Goal: Task Accomplishment & Management: Use online tool/utility

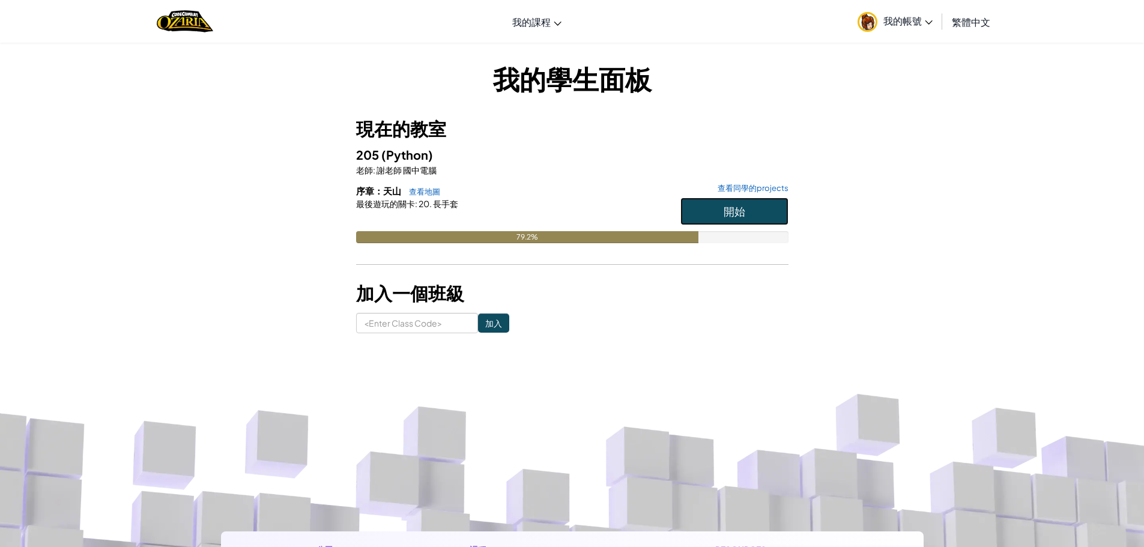
click at [745, 216] on span "開始" at bounding box center [735, 211] width 22 height 14
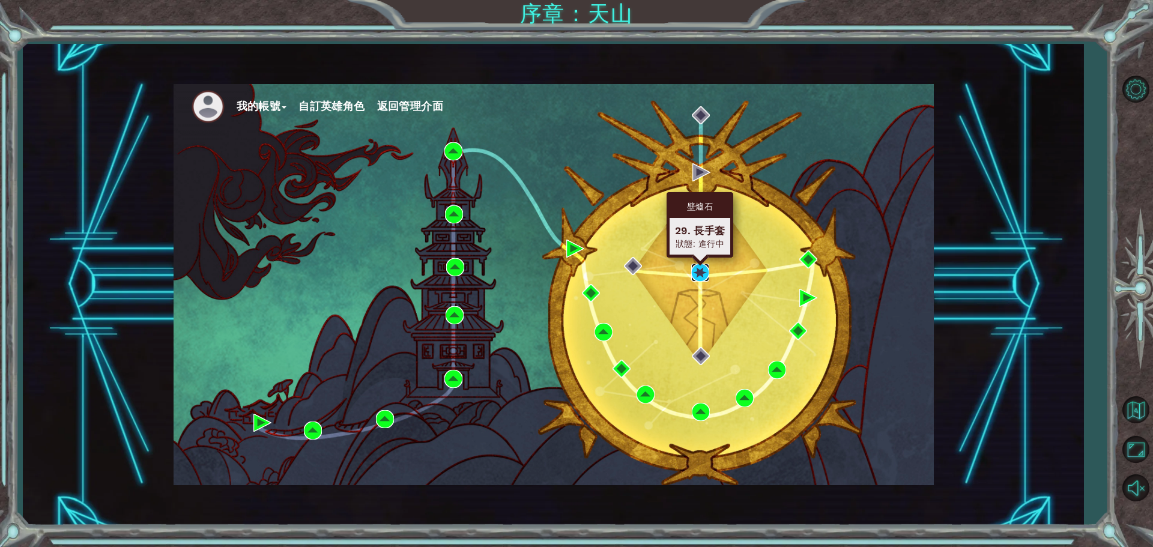
click at [704, 264] on img at bounding box center [700, 273] width 18 height 18
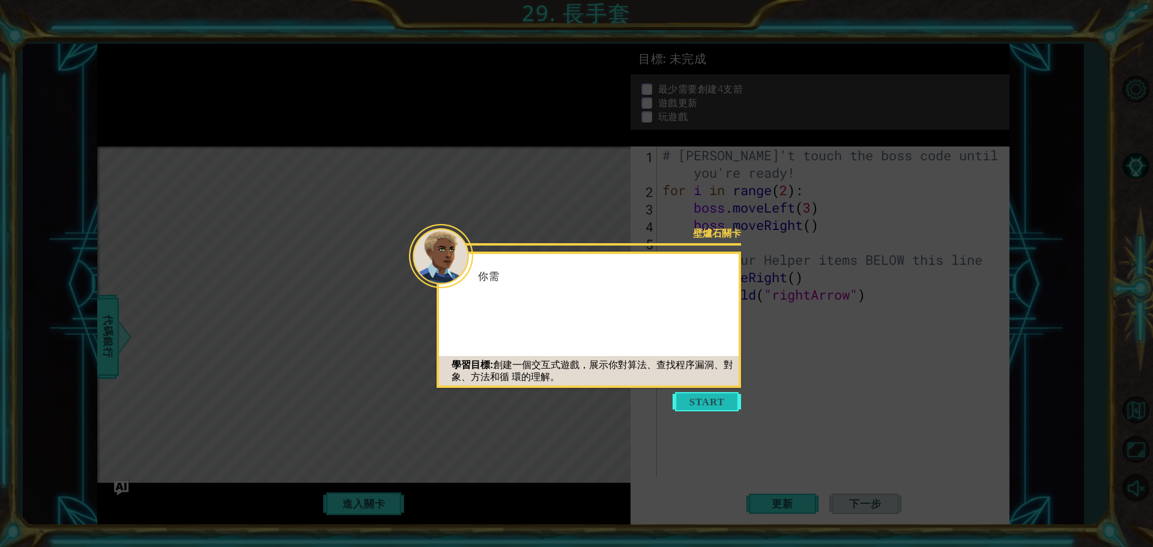
click at [688, 401] on button "Start" at bounding box center [707, 401] width 68 height 19
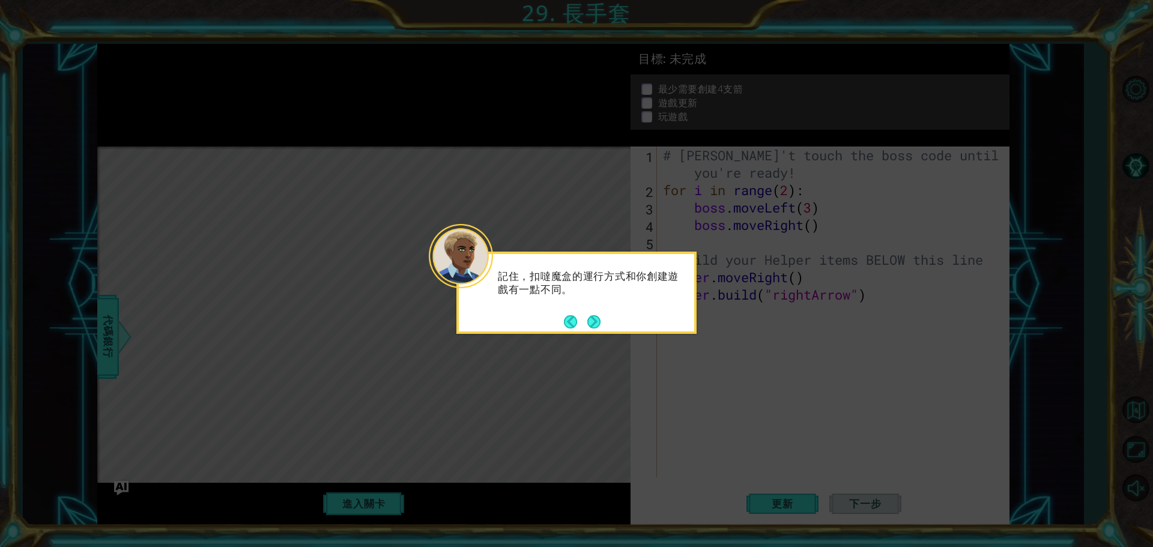
click at [587, 278] on p "記住，扣噠魔盒的運行方式和你創建遊戲有一點不同。" at bounding box center [592, 283] width 188 height 26
click at [593, 319] on button "Next" at bounding box center [593, 321] width 13 height 13
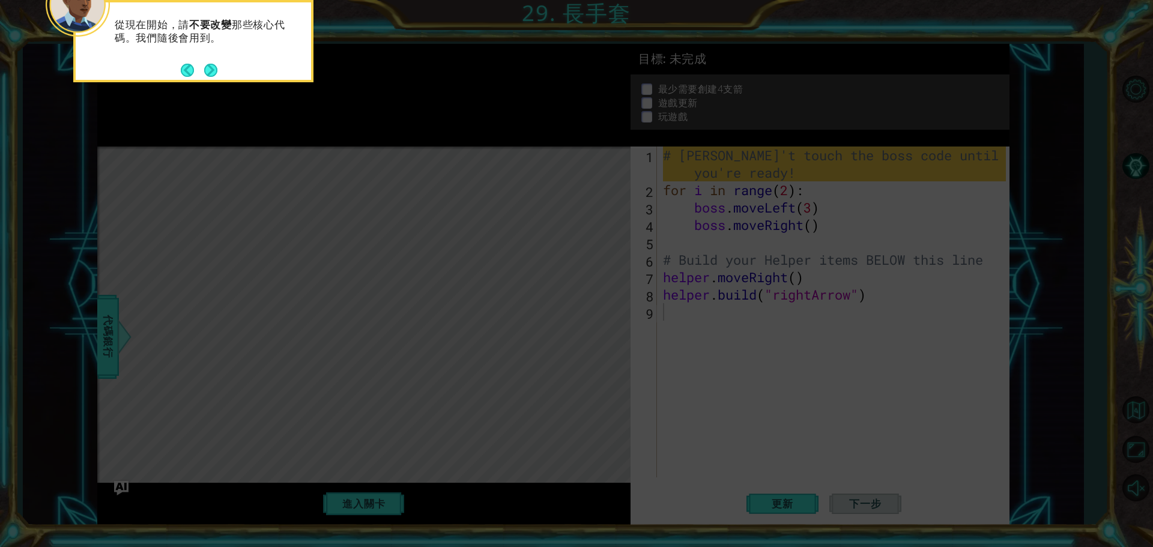
click at [231, 58] on div "從現在開始，請 不要改變 那些核心代碼。我們隨後會用到。" at bounding box center [193, 37] width 235 height 61
click at [215, 66] on button "Next" at bounding box center [210, 70] width 13 height 13
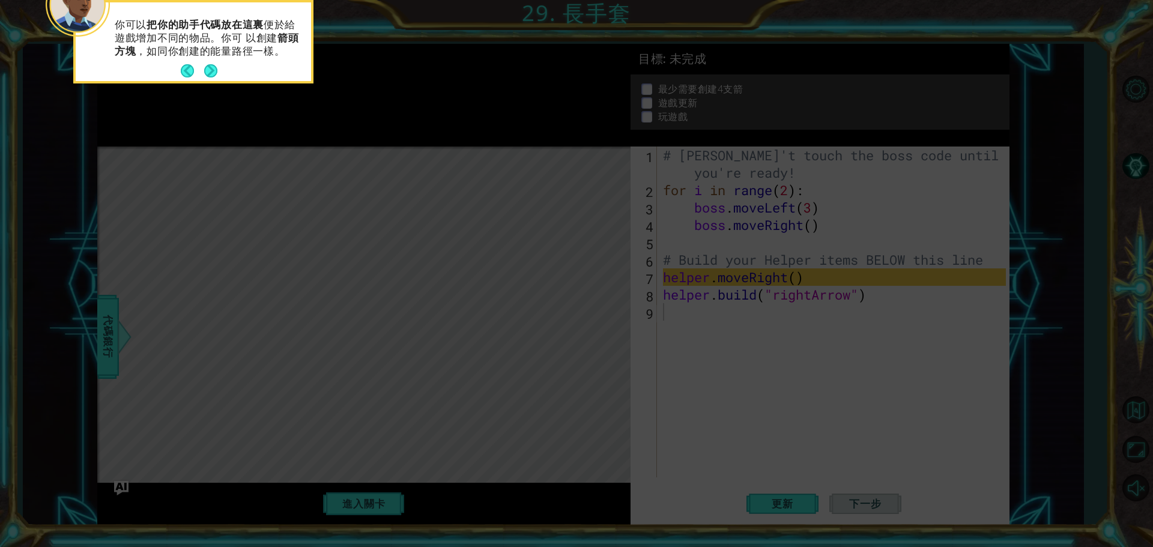
click at [215, 66] on button "Next" at bounding box center [210, 70] width 13 height 13
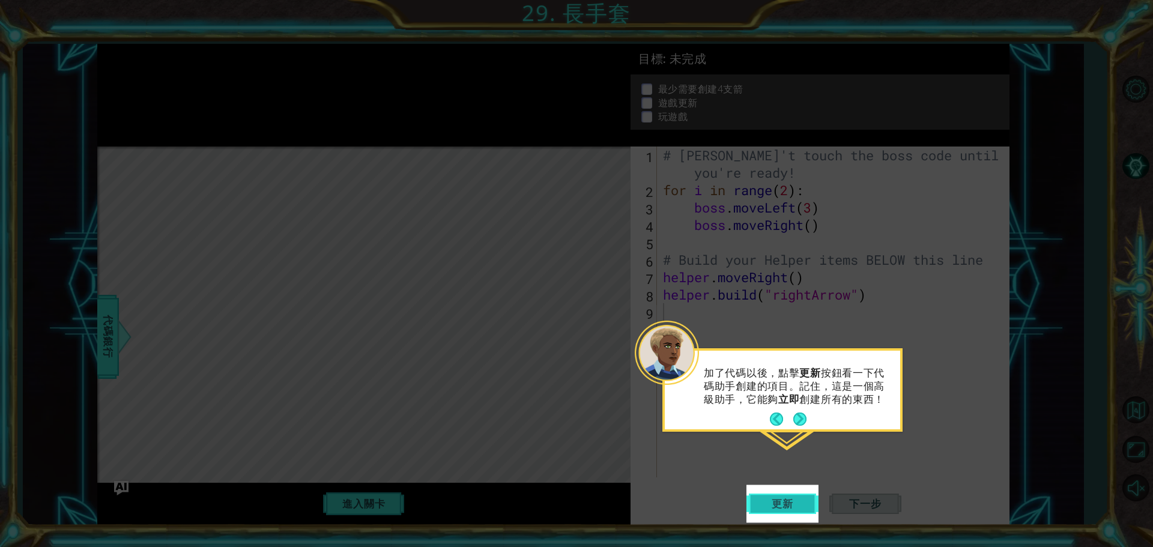
drag, startPoint x: 798, startPoint y: 506, endPoint x: 767, endPoint y: 508, distance: 31.3
click at [787, 506] on span "更新" at bounding box center [783, 504] width 46 height 12
click at [796, 507] on span "更新" at bounding box center [783, 504] width 46 height 12
click at [797, 414] on button "Next" at bounding box center [799, 419] width 13 height 13
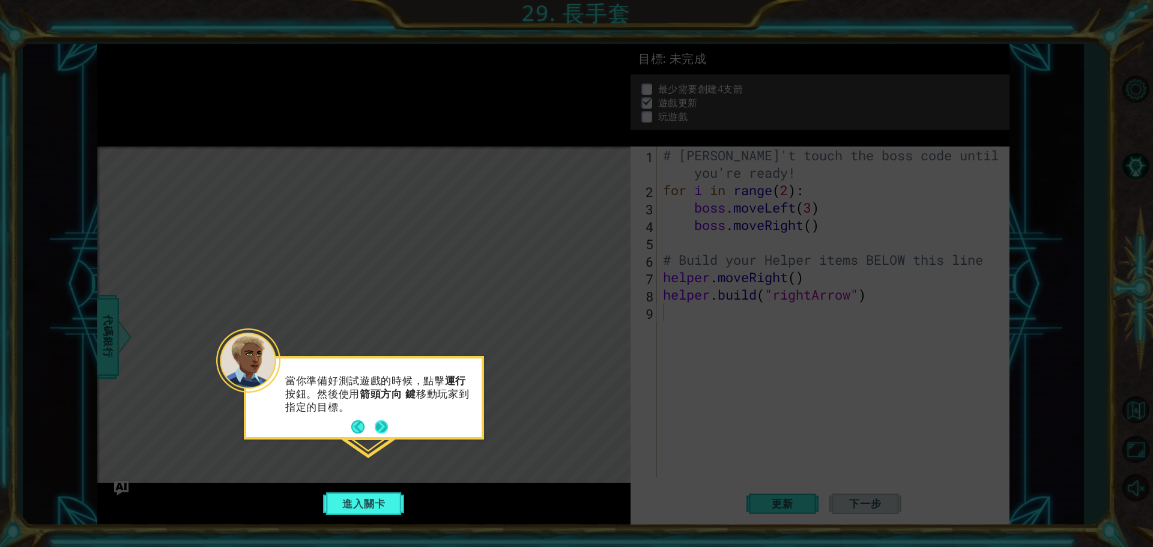
click at [384, 423] on button "Next" at bounding box center [381, 426] width 13 height 13
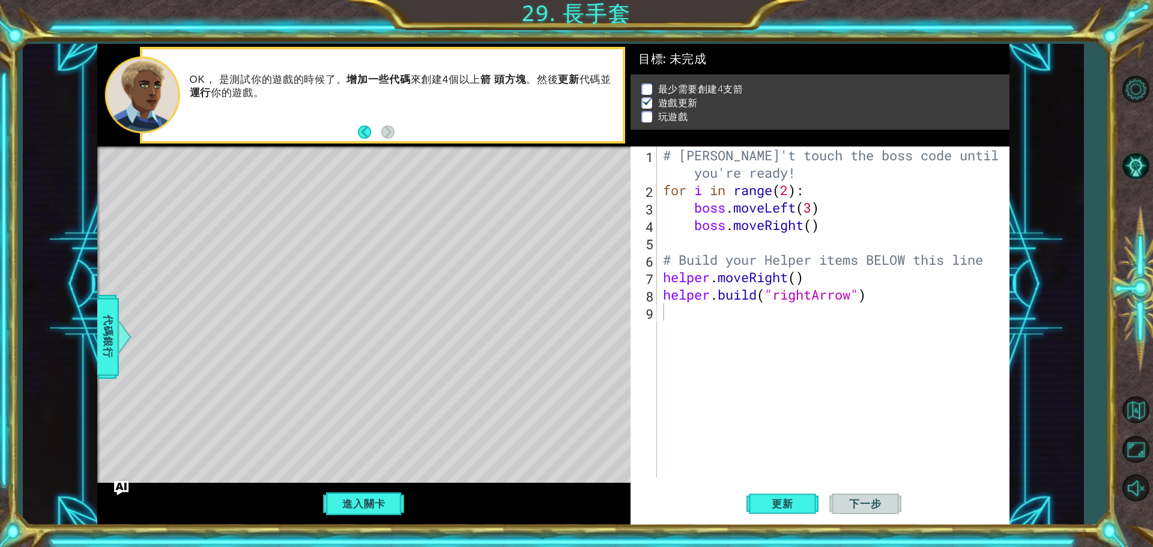
drag, startPoint x: 396, startPoint y: 119, endPoint x: 400, endPoint y: 110, distance: 9.7
click at [397, 117] on div "OK， 是測試你的遊戲的時候了。 增加一些代碼 來創建4個以上 箭 頭方塊 。然後 更新 代碼並 運行 你的遊戲。" at bounding box center [402, 95] width 442 height 56
click at [407, 99] on p "OK， 是測試你的遊戲的時候了。 增加一些代碼 來創建4個以上 箭 頭方塊 。然後 更新 代碼並 運行 你的遊戲。" at bounding box center [402, 86] width 425 height 26
drag, startPoint x: 706, startPoint y: 157, endPoint x: 819, endPoint y: 152, distance: 113.7
click at [772, 152] on div "# [PERSON_NAME]'t touch the boss code until [PERSON_NAME] says you're ready! fo…" at bounding box center [836, 338] width 351 height 383
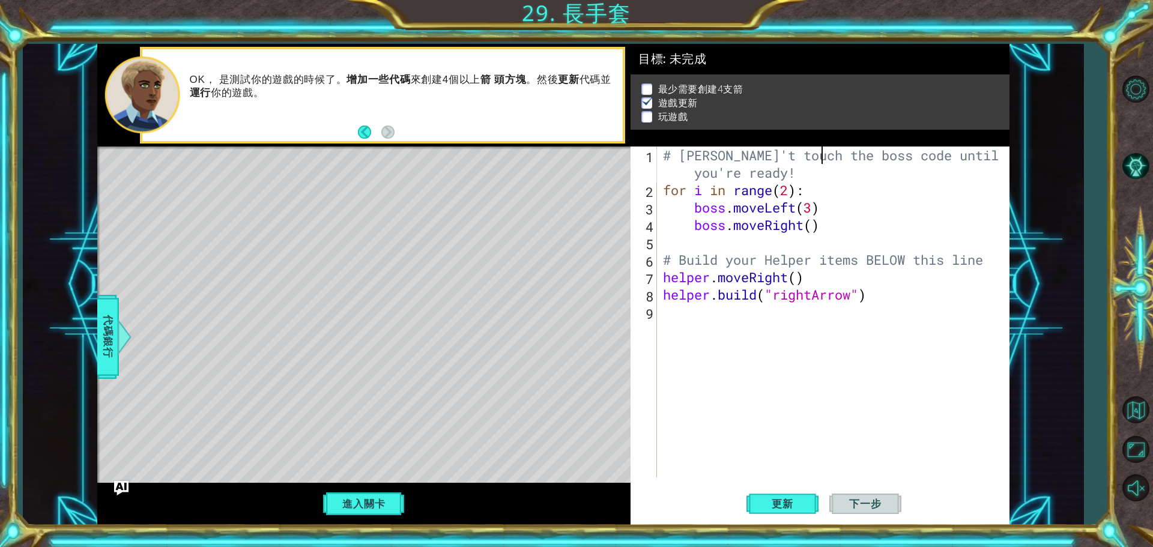
click at [819, 152] on div "# [PERSON_NAME]'t touch the boss code until [PERSON_NAME] says you're ready! fo…" at bounding box center [836, 338] width 351 height 383
click at [842, 175] on div "# [PERSON_NAME]'t touch the boss code until [PERSON_NAME] says you're ready! fo…" at bounding box center [836, 338] width 351 height 383
click at [842, 172] on div "# [PERSON_NAME]'t touch the boss code until [PERSON_NAME] says you're ready! fo…" at bounding box center [836, 338] width 351 height 383
click at [718, 198] on div "# [PERSON_NAME]'t touch the boss code until [PERSON_NAME] says you're ready! fo…" at bounding box center [836, 338] width 351 height 383
click at [756, 199] on div "# [PERSON_NAME]'t touch the boss code until [PERSON_NAME] says you're ready! fo…" at bounding box center [836, 338] width 351 height 383
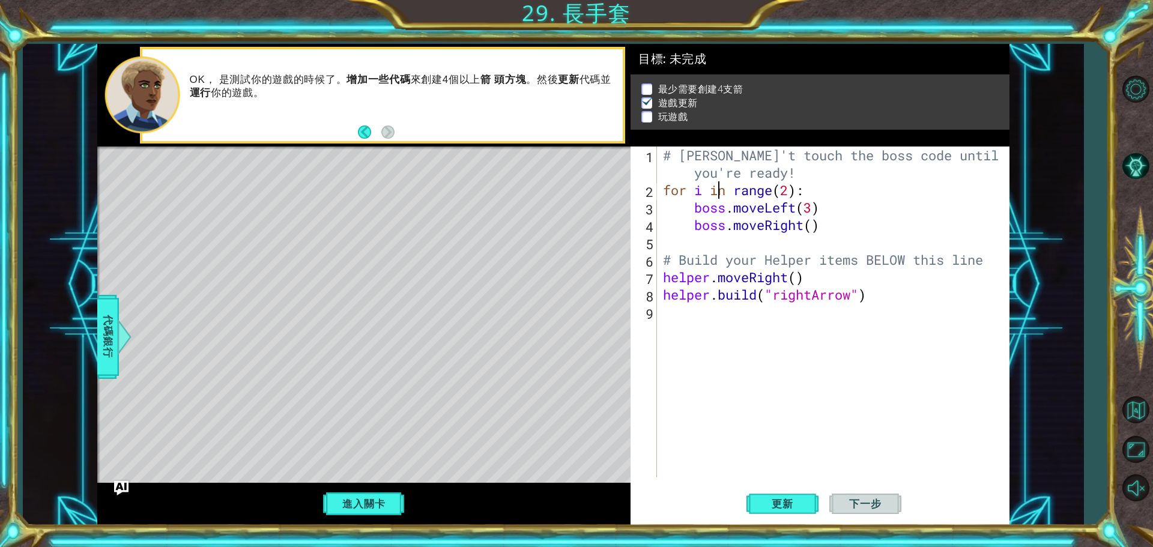
type textarea "boss.moveLeft(3)"
click at [752, 208] on div "# [PERSON_NAME]'t touch the boss code until [PERSON_NAME] says you're ready! fo…" at bounding box center [836, 338] width 351 height 383
click at [349, 498] on button "進入關卡" at bounding box center [364, 504] width 86 height 23
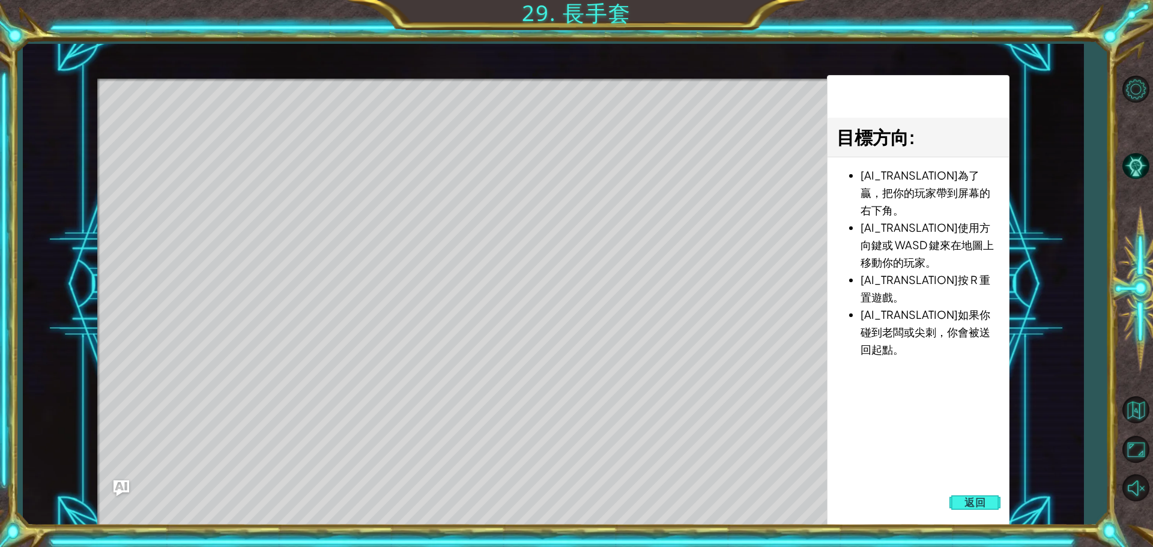
click at [128, 481] on img "Ask AI" at bounding box center [122, 488] width 16 height 16
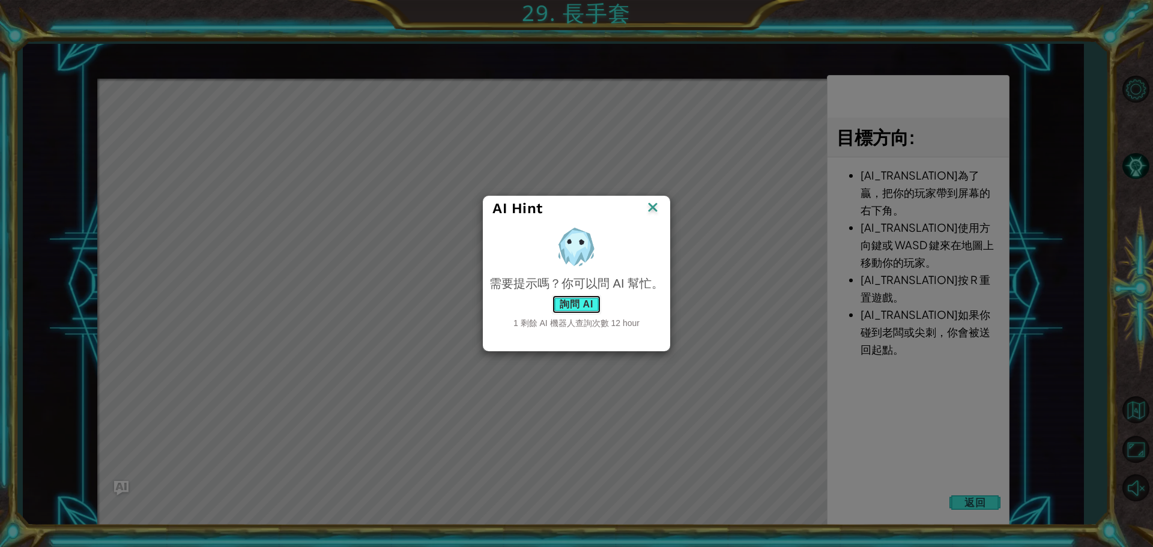
click at [580, 304] on button "詢問 AI" at bounding box center [576, 304] width 49 height 19
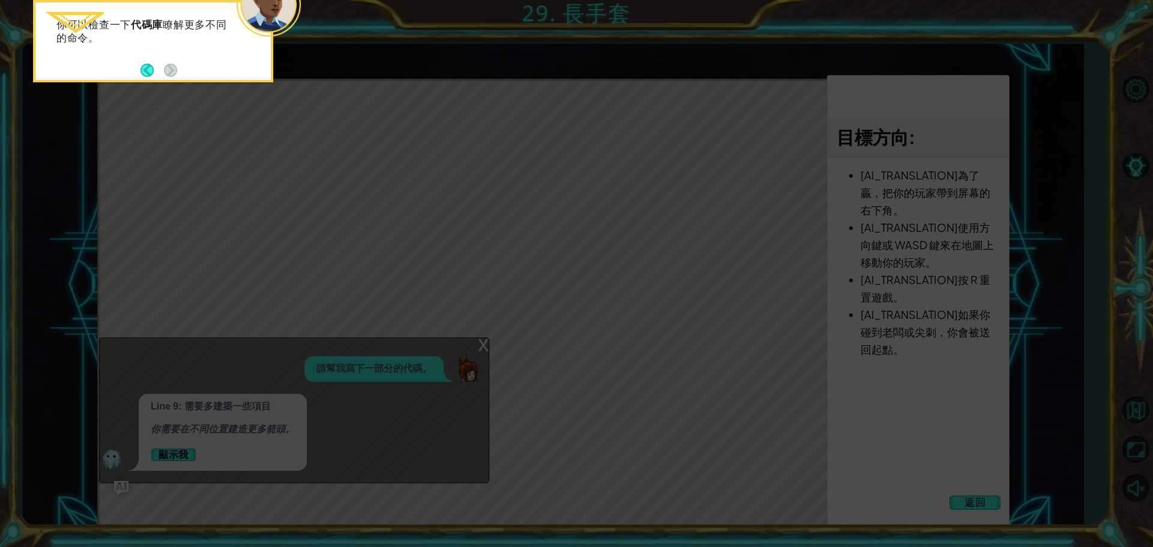
click at [188, 49] on div "你可以檢查一下 代碼庫 瞭解更多不同的命令。" at bounding box center [152, 37] width 235 height 61
click at [144, 64] on button "Back" at bounding box center [152, 70] width 23 height 13
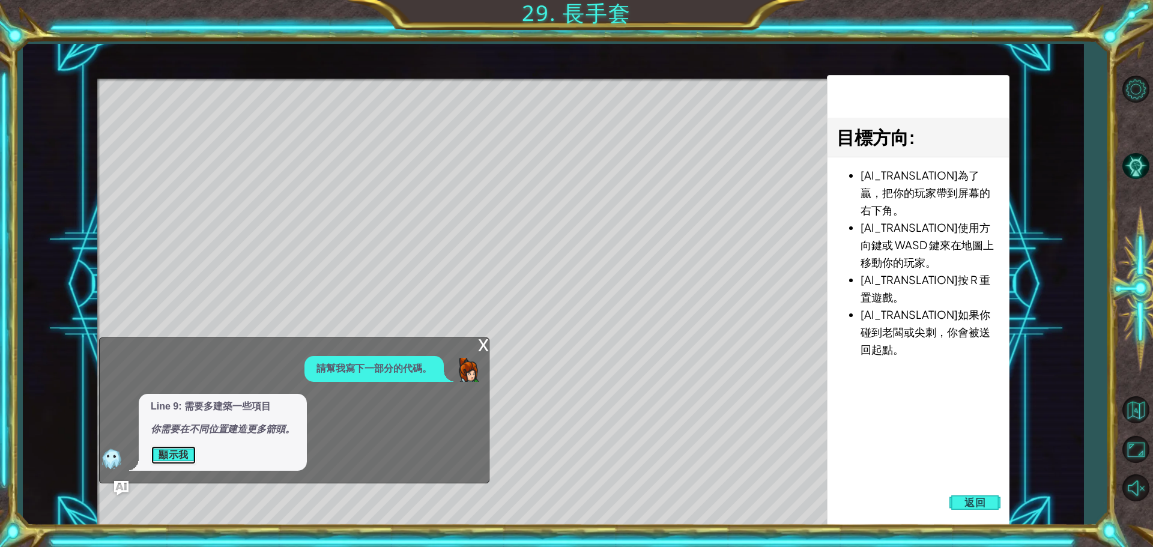
click at [181, 455] on button "顯示我" at bounding box center [174, 455] width 46 height 19
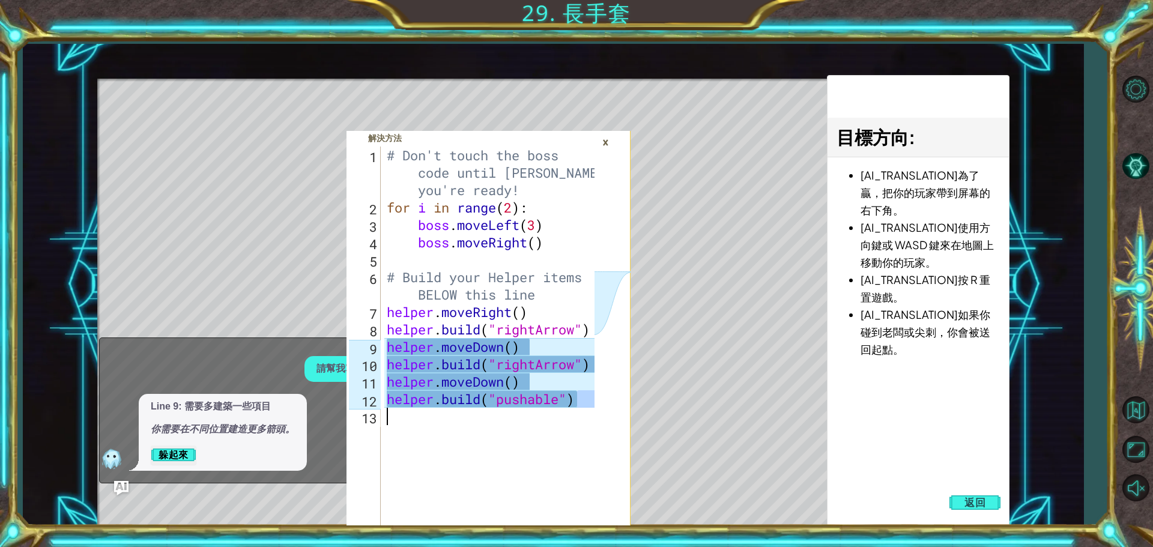
drag, startPoint x: 583, startPoint y: 405, endPoint x: 578, endPoint y: 416, distance: 11.3
click at [578, 416] on div "# [PERSON_NAME]'t touch the boss code until [PERSON_NAME] says you're ready! fo…" at bounding box center [492, 408] width 216 height 523
type textarea "[DOMAIN_NAME]("pushable")"
click at [974, 473] on div "目標方向 : [AI_TRANSLATION]為了贏，把你的玩家帶到屏幕的右下角。 [AI_TRANSLATION]使用方向鍵或 WASD 鍵來在地圖上移動你…" at bounding box center [918, 301] width 183 height 452
click at [992, 497] on button "返回" at bounding box center [976, 503] width 52 height 24
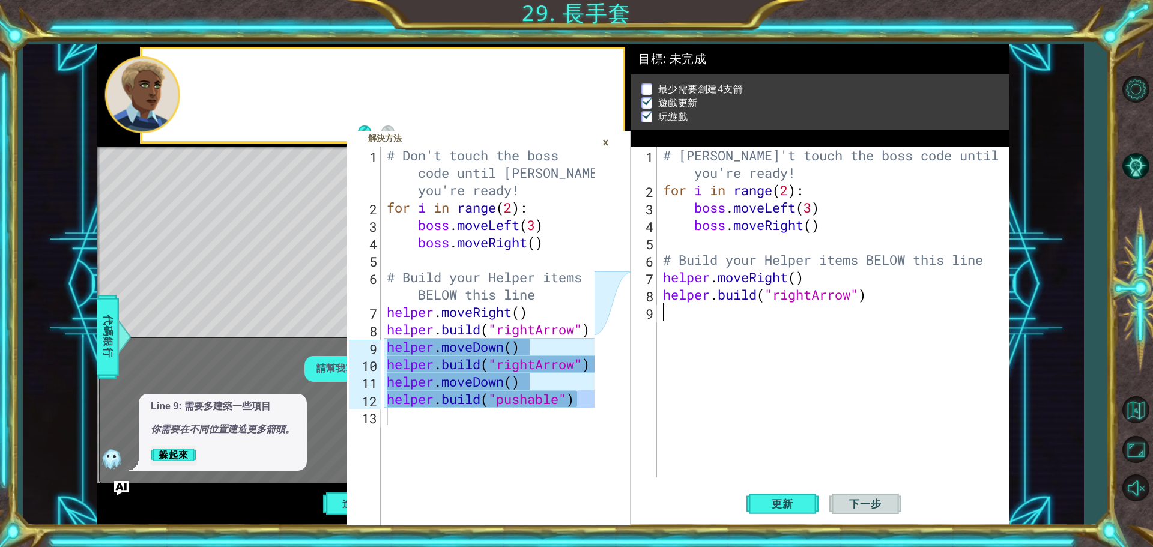
click at [871, 445] on div "# [PERSON_NAME]'t touch the boss code until [PERSON_NAME] says you're ready! fo…" at bounding box center [836, 338] width 351 height 383
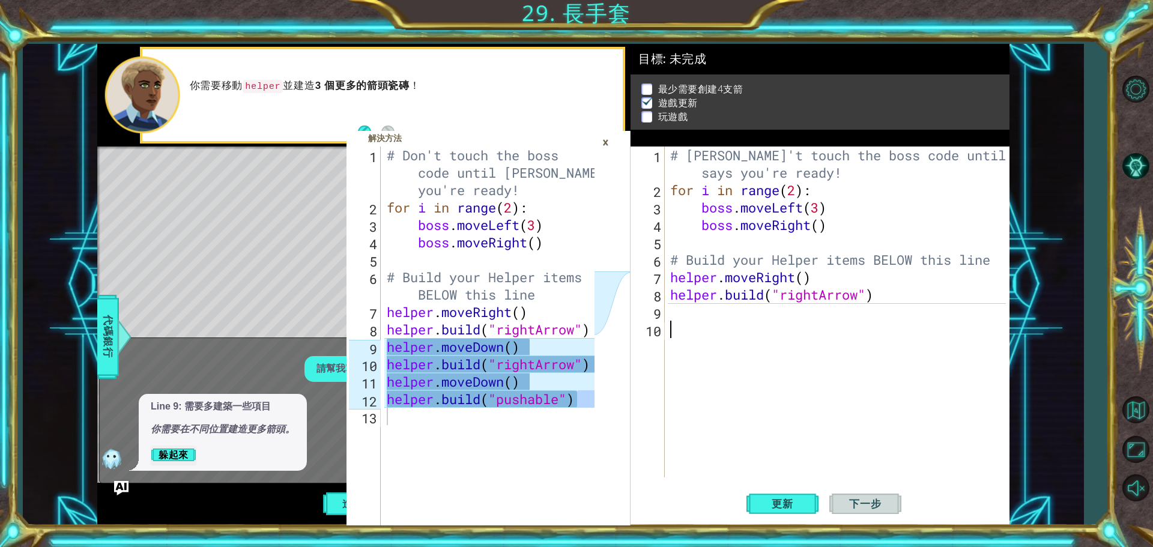
click at [679, 317] on div "# [PERSON_NAME]'t touch the boss code until [PERSON_NAME] says you're ready! fo…" at bounding box center [840, 338] width 344 height 383
click at [704, 324] on div "# [PERSON_NAME]'t touch the boss code until [PERSON_NAME] says you're ready! fo…" at bounding box center [840, 338] width 344 height 383
click at [691, 318] on div "# [PERSON_NAME]'t touch the boss code until [PERSON_NAME] says you're ready! fo…" at bounding box center [840, 338] width 344 height 383
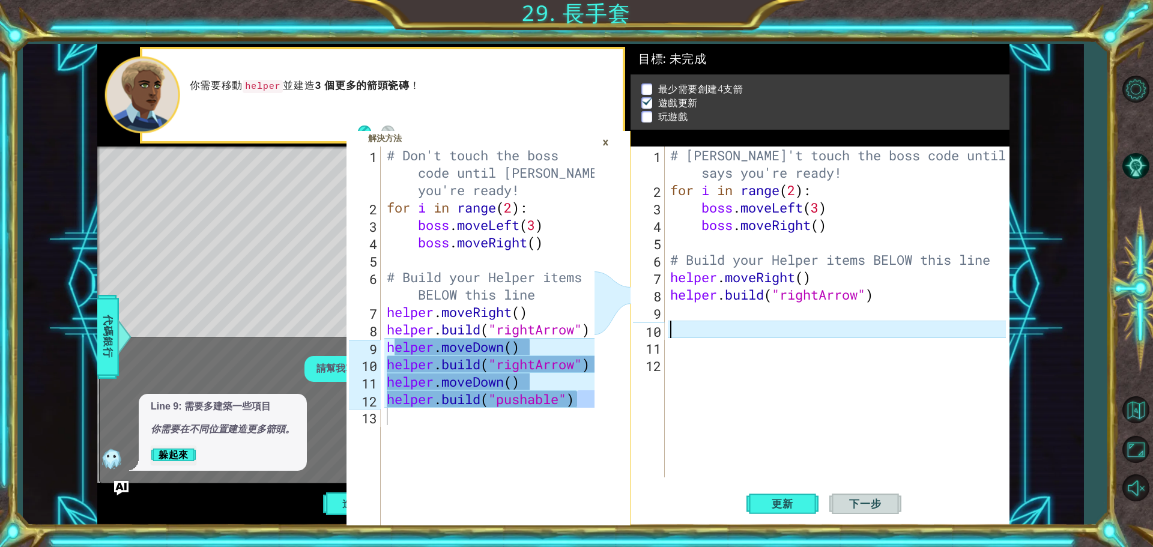
drag, startPoint x: 744, startPoint y: 377, endPoint x: 711, endPoint y: 373, distance: 33.3
click at [744, 378] on div "# [PERSON_NAME]'t touch the boss code until [PERSON_NAME] says you're ready! fo…" at bounding box center [840, 338] width 344 height 383
click at [115, 485] on img "Ask AI" at bounding box center [122, 488] width 16 height 16
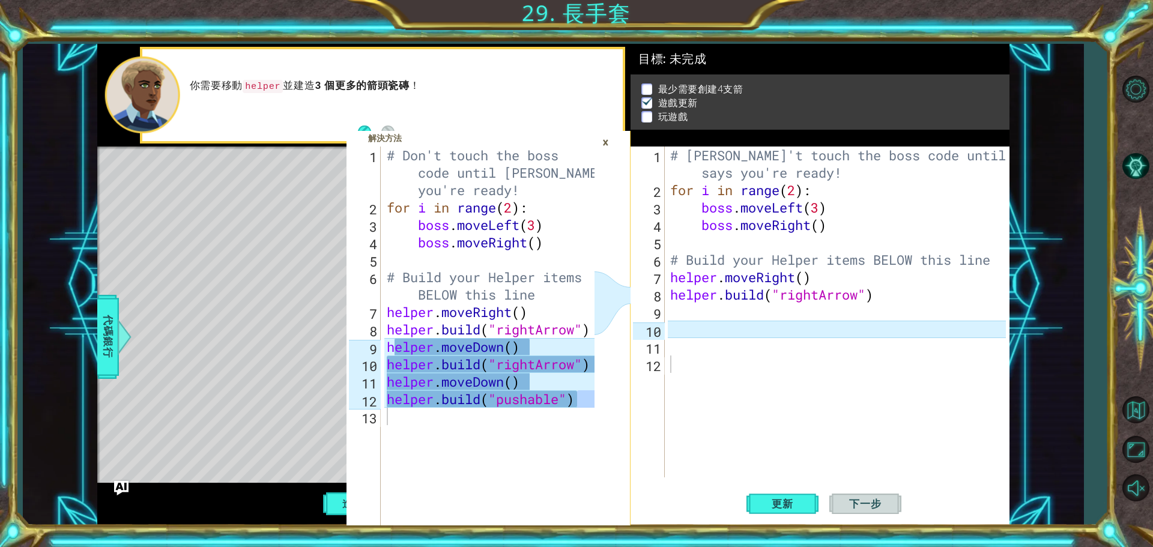
click at [602, 144] on div "×" at bounding box center [605, 142] width 19 height 20
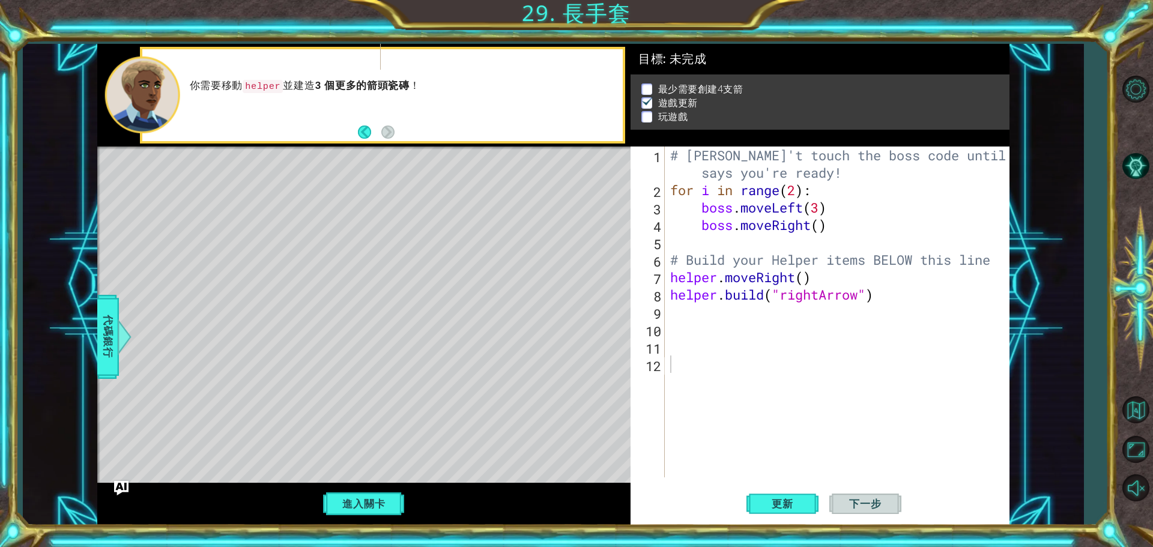
click at [757, 341] on div "# [PERSON_NAME]'t touch the boss code until [PERSON_NAME] says you're ready! fo…" at bounding box center [840, 338] width 344 height 383
click at [751, 312] on div "# [PERSON_NAME]'t touch the boss code until [PERSON_NAME] says you're ready! fo…" at bounding box center [840, 338] width 344 height 383
click at [783, 190] on div "# [PERSON_NAME]'t touch the boss code until [PERSON_NAME] says you're ready! fo…" at bounding box center [840, 338] width 344 height 383
type textarea "for i in range(2):"
click at [779, 317] on div "# [PERSON_NAME]'t touch the boss code until [PERSON_NAME] says you're ready! fo…" at bounding box center [840, 338] width 344 height 383
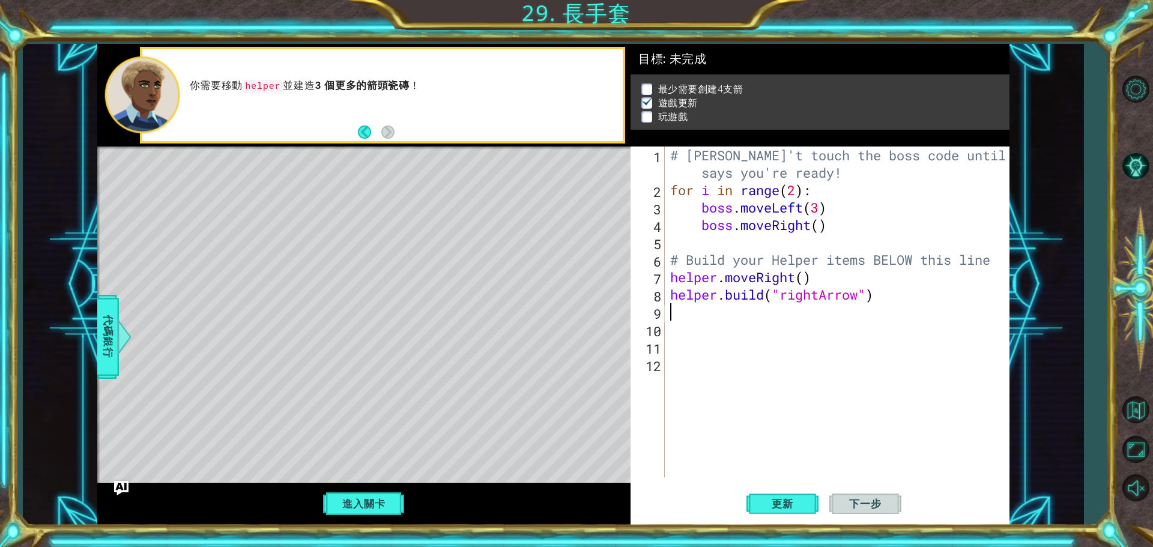
click at [110, 487] on div "進入關卡" at bounding box center [363, 504] width 533 height 43
click at [117, 482] on img "Ask AI" at bounding box center [122, 488] width 16 height 16
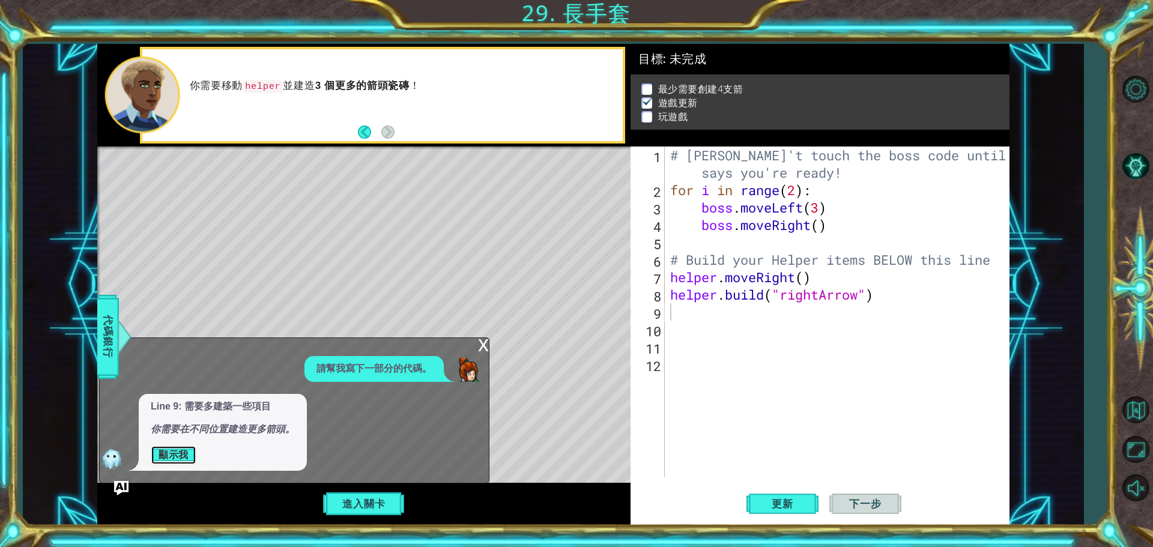
click at [163, 459] on button "顯示我" at bounding box center [174, 455] width 46 height 19
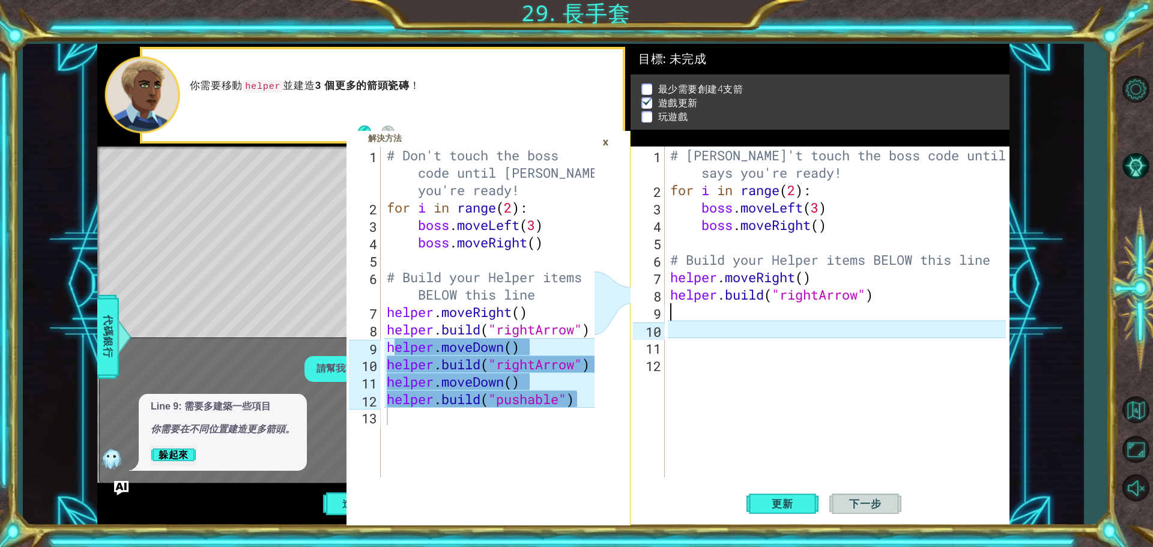
click at [716, 311] on div "# [PERSON_NAME]'t touch the boss code until [PERSON_NAME] says you're ready! fo…" at bounding box center [840, 338] width 344 height 383
type textarea "h"
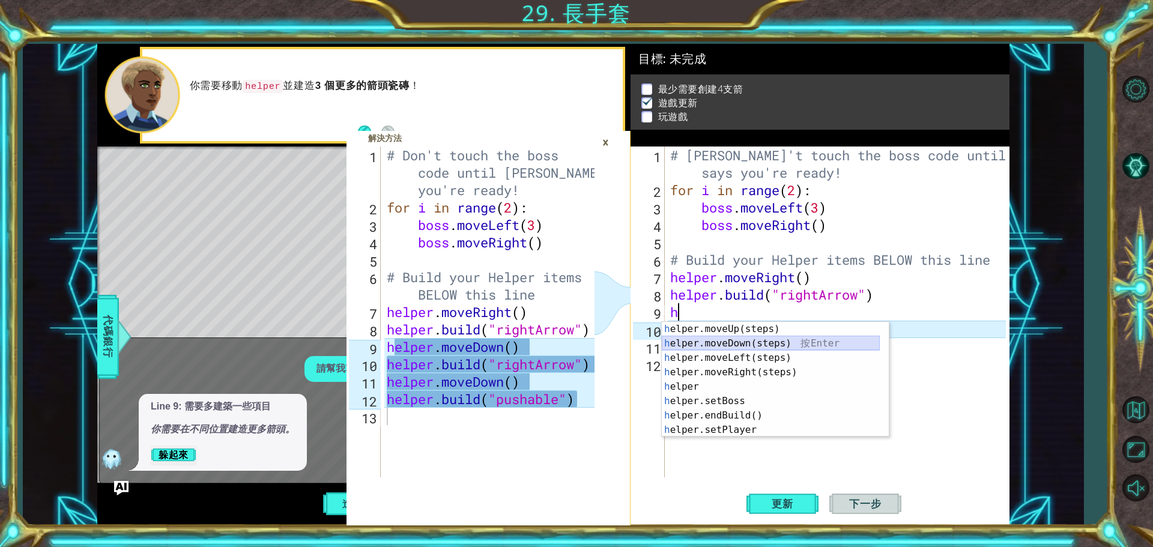
click at [777, 349] on div "h elper.moveUp(steps) 按 Enter h elper.moveDown(steps) 按 Enter h elper.moveLeft(…" at bounding box center [771, 394] width 218 height 144
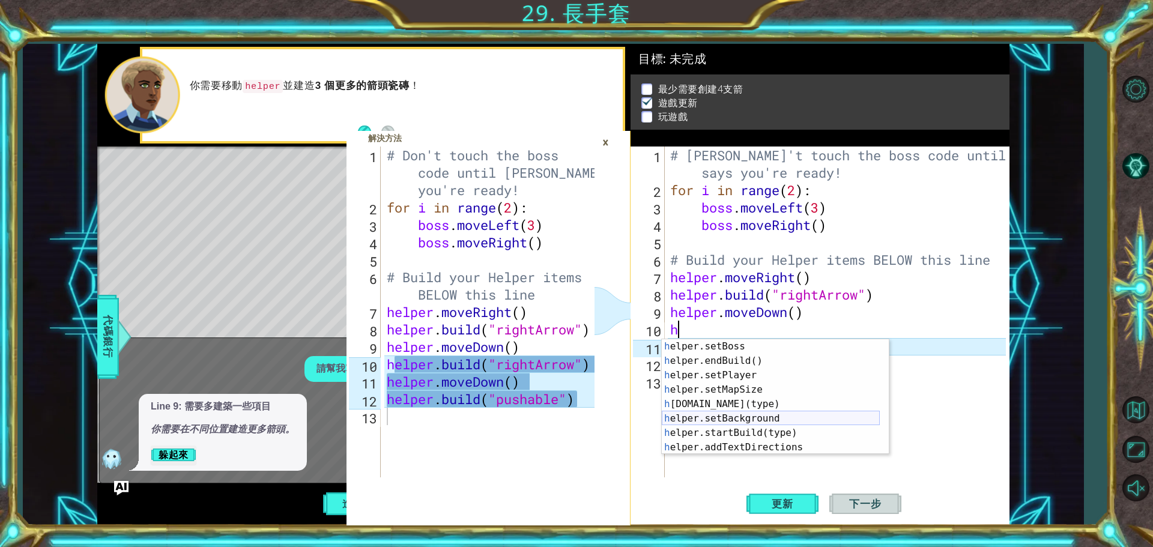
scroll to position [72, 0]
click at [772, 402] on div "h elper.setBoss 按 Enter h elper.endBuild() 按 Enter h elper.setPlayer 按 Enter h …" at bounding box center [771, 411] width 218 height 144
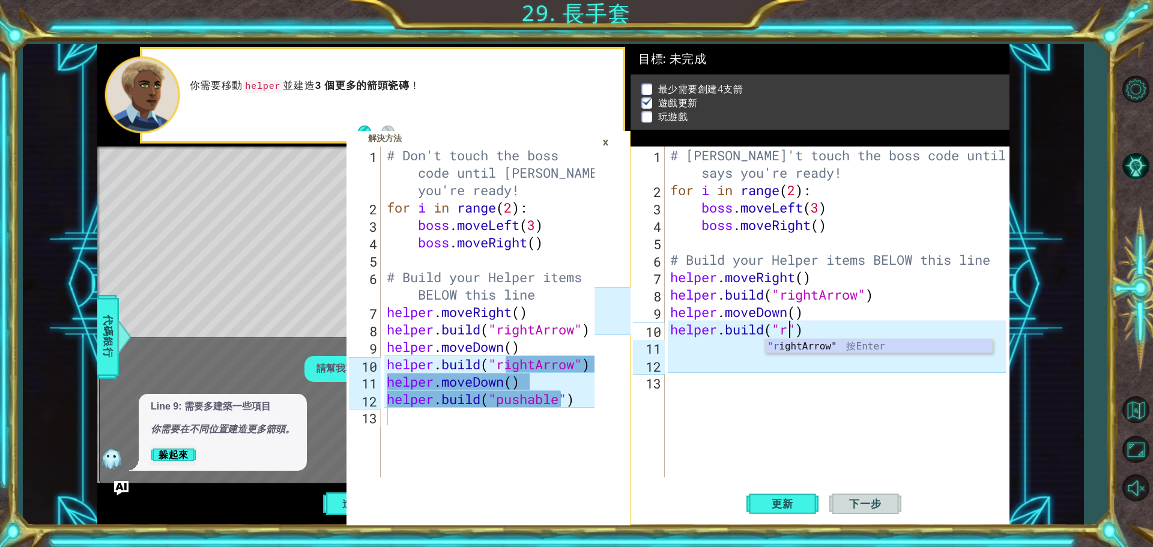
scroll to position [0, 5]
type textarea "[DOMAIN_NAME]("rightArrow")"
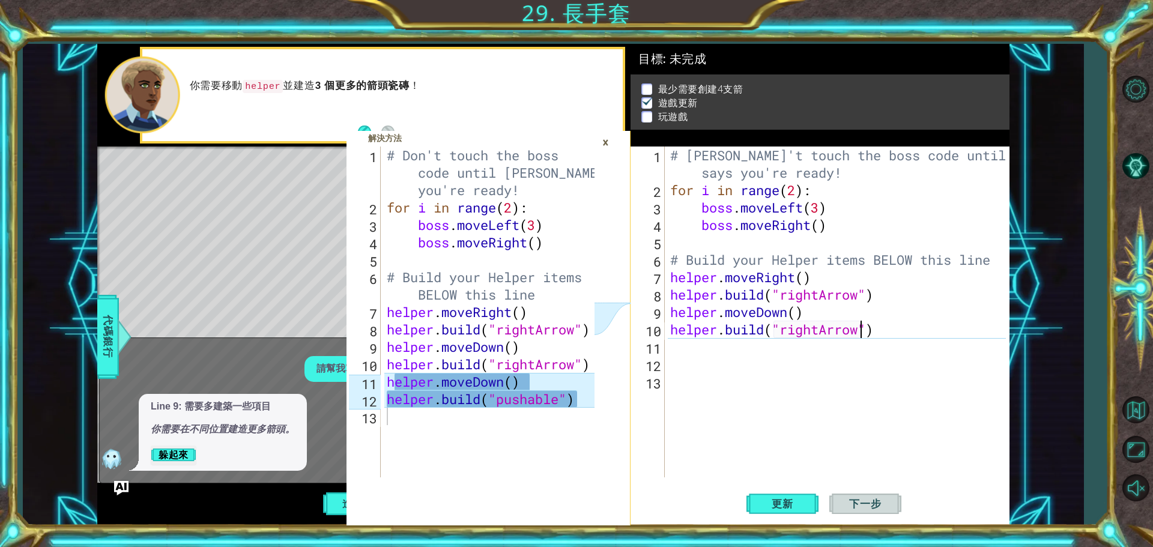
click at [711, 350] on div "# [PERSON_NAME]'t touch the boss code until [PERSON_NAME] says you're ready! fo…" at bounding box center [840, 338] width 344 height 383
type textarea "h"
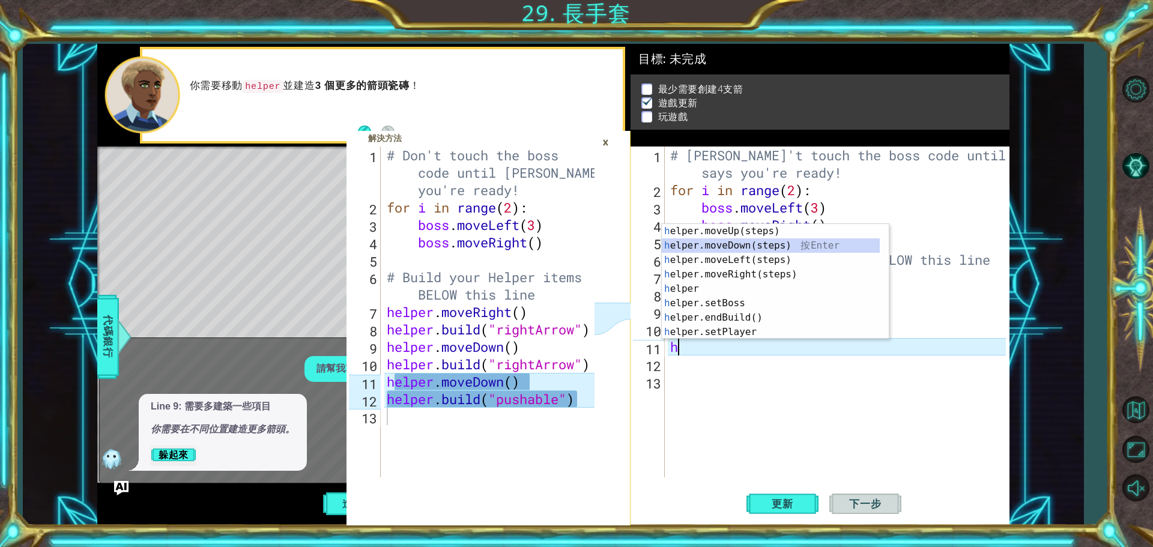
click at [812, 243] on div "h elper.moveUp(steps) 按 Enter h elper.moveDown(steps) 按 Enter h elper.moveLeft(…" at bounding box center [775, 296] width 227 height 144
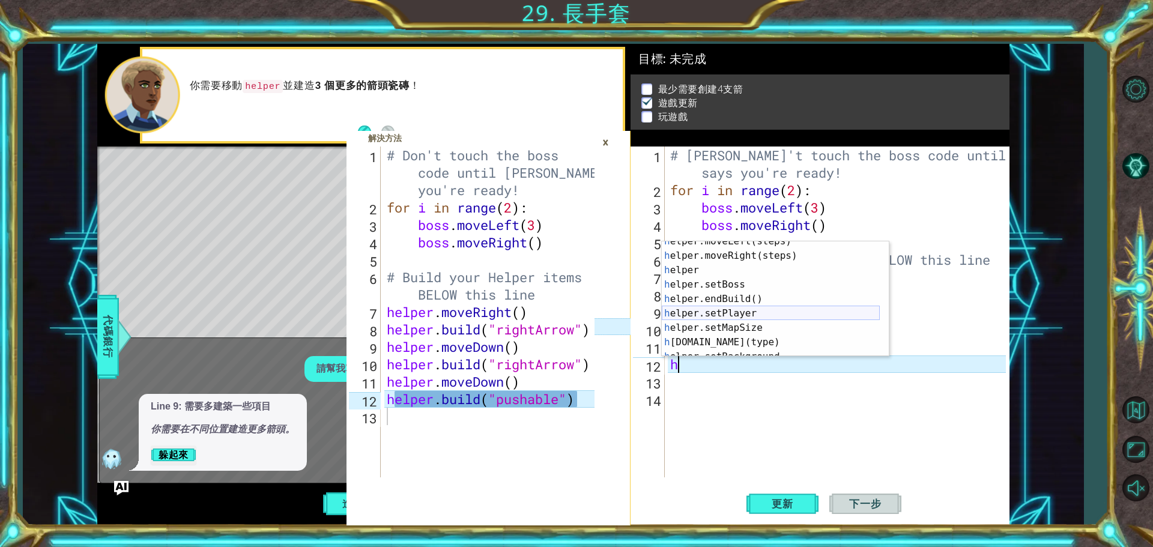
scroll to position [36, 0]
click at [748, 339] on div "h elper.moveLeft(steps) 按 Enter h elper.moveRight(steps) 按 Enter h elper 按 Ente…" at bounding box center [771, 306] width 218 height 144
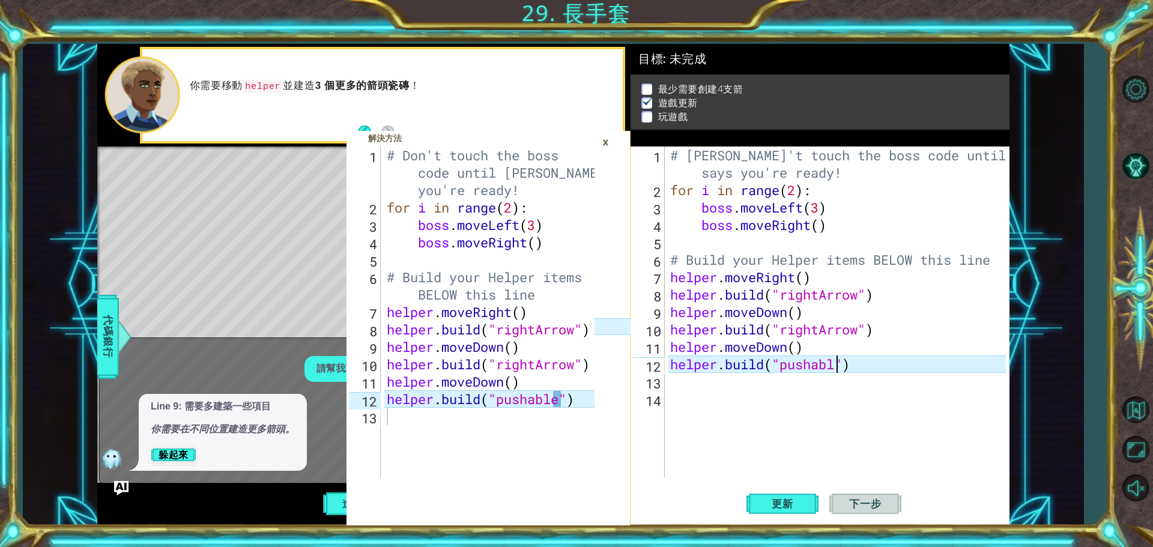
scroll to position [0, 8]
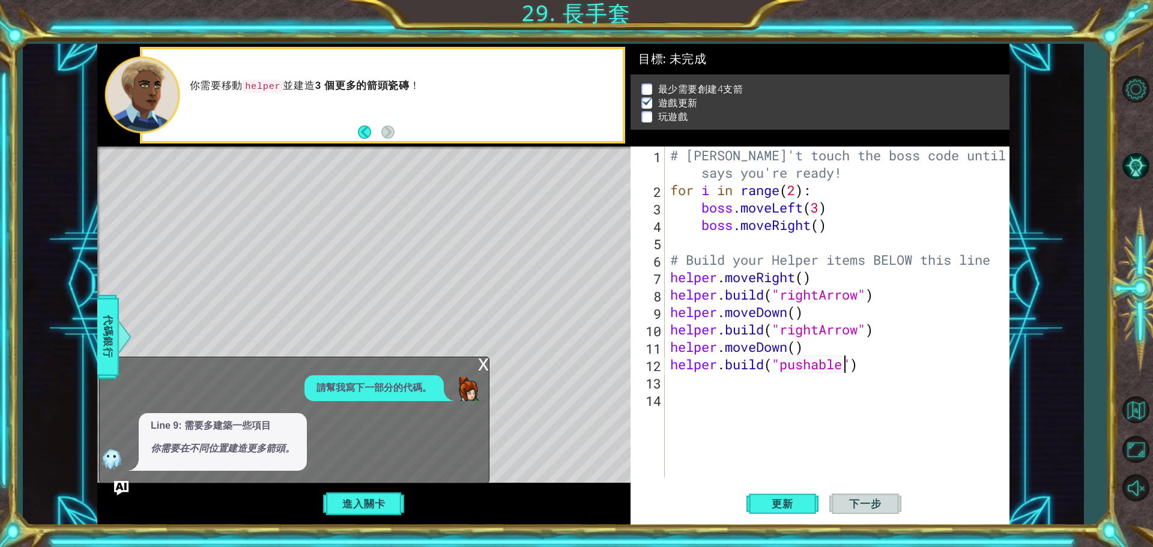
type textarea "[DOMAIN_NAME]("pushable")"
click at [485, 363] on div "x" at bounding box center [483, 363] width 11 height 12
